Goal: Use online tool/utility

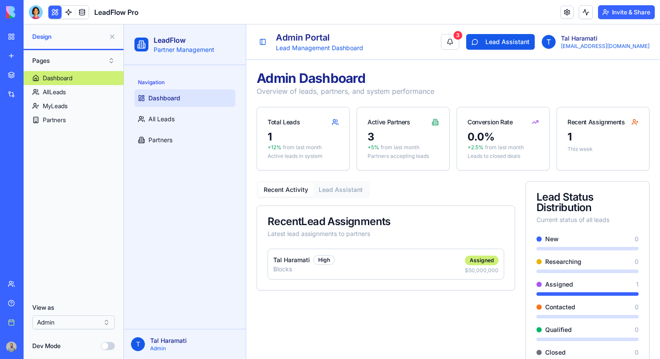
click at [16, 41] on link "My workspace" at bounding box center [20, 36] width 35 height 17
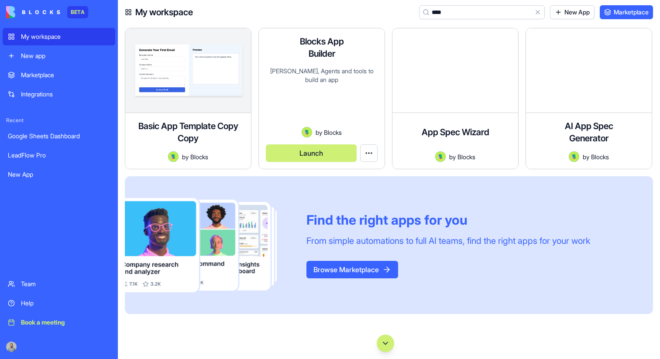
type input "***"
click at [336, 156] on button "Launch" at bounding box center [311, 152] width 91 height 17
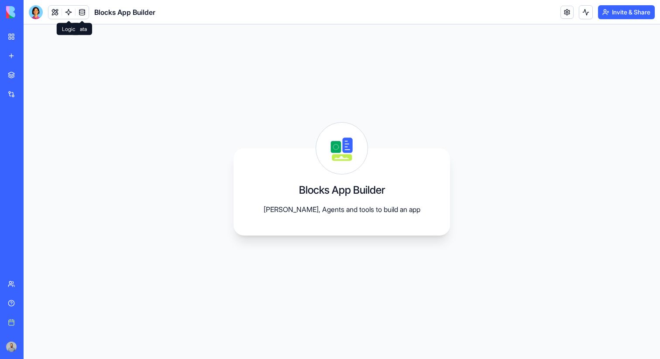
click at [71, 11] on link at bounding box center [68, 12] width 13 height 13
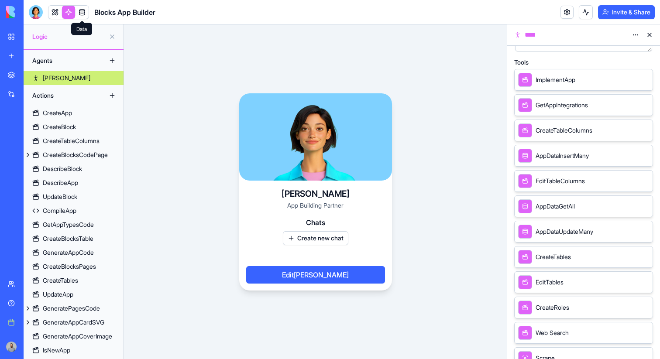
scroll to position [247, 0]
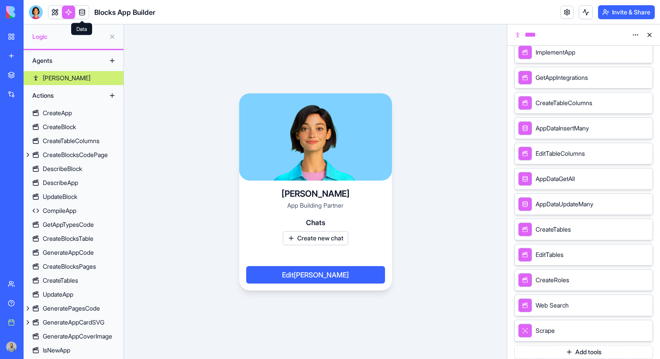
click at [557, 350] on button "Add tools" at bounding box center [583, 352] width 139 height 14
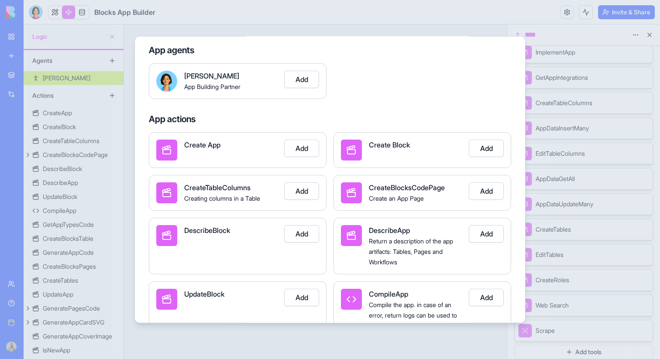
scroll to position [46, 0]
